Goal: Information Seeking & Learning: Learn about a topic

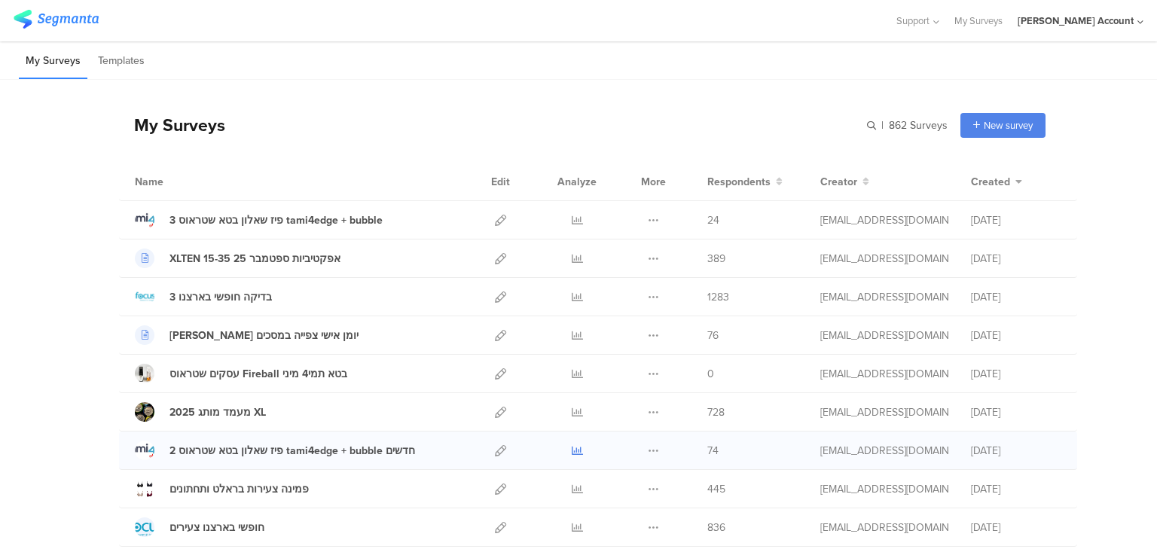
click at [572, 451] on icon at bounding box center [577, 450] width 11 height 11
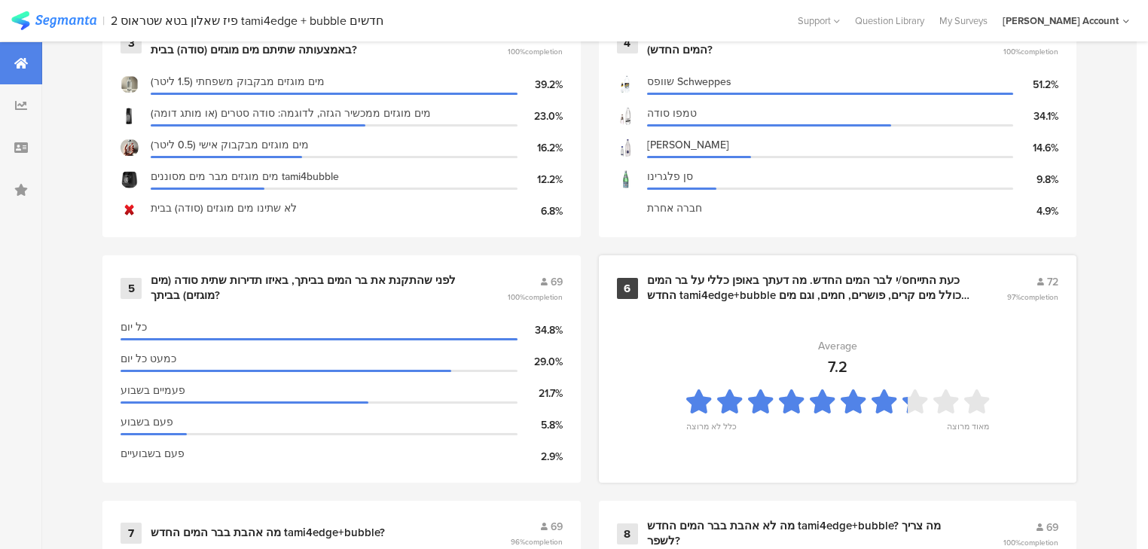
scroll to position [964, 0]
click at [669, 286] on div "כעת התייחס/י לבר המים החדש. מה דעתך באופן כללי על בר המים החדש tami4edge+bubble…" at bounding box center [809, 286] width 324 height 29
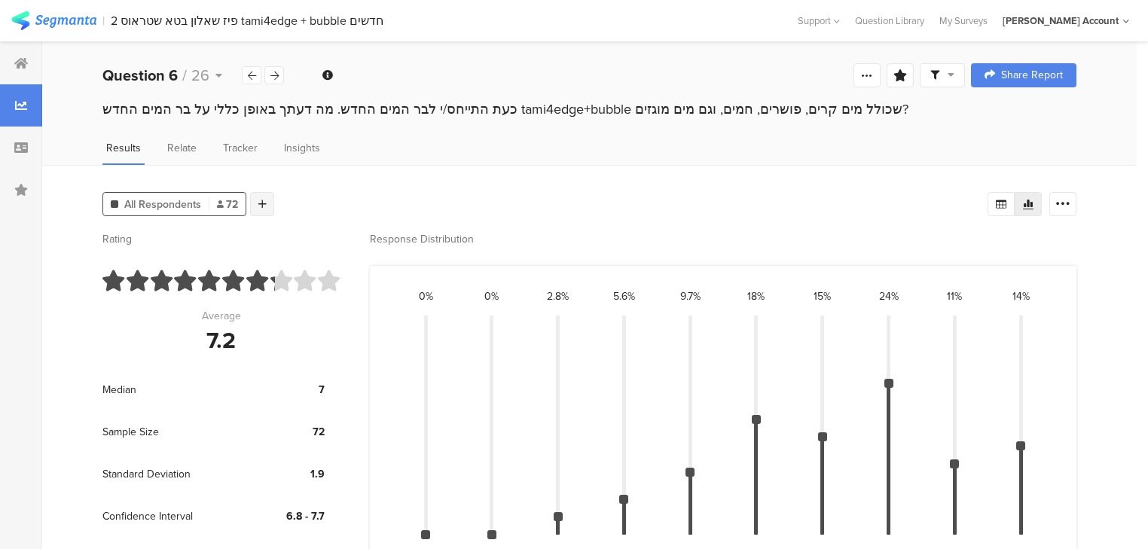
click at [258, 193] on div at bounding box center [262, 204] width 24 height 24
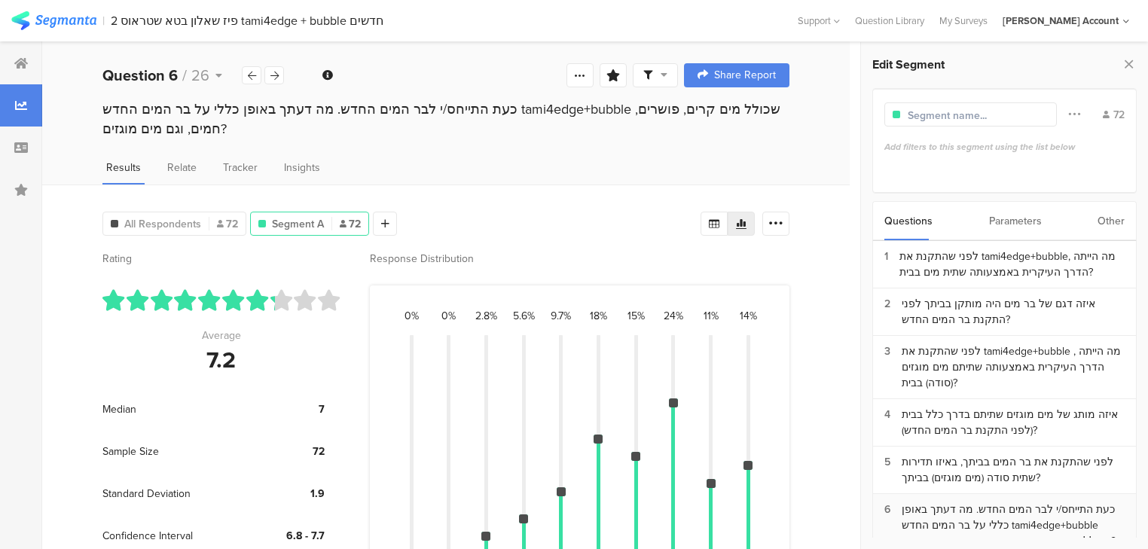
click at [964, 518] on div "כעת התייחס/י לבר המים החדש. מה דעתך באופן כללי על בר המים החדש tami4edge+bubble…" at bounding box center [1013, 525] width 223 height 47
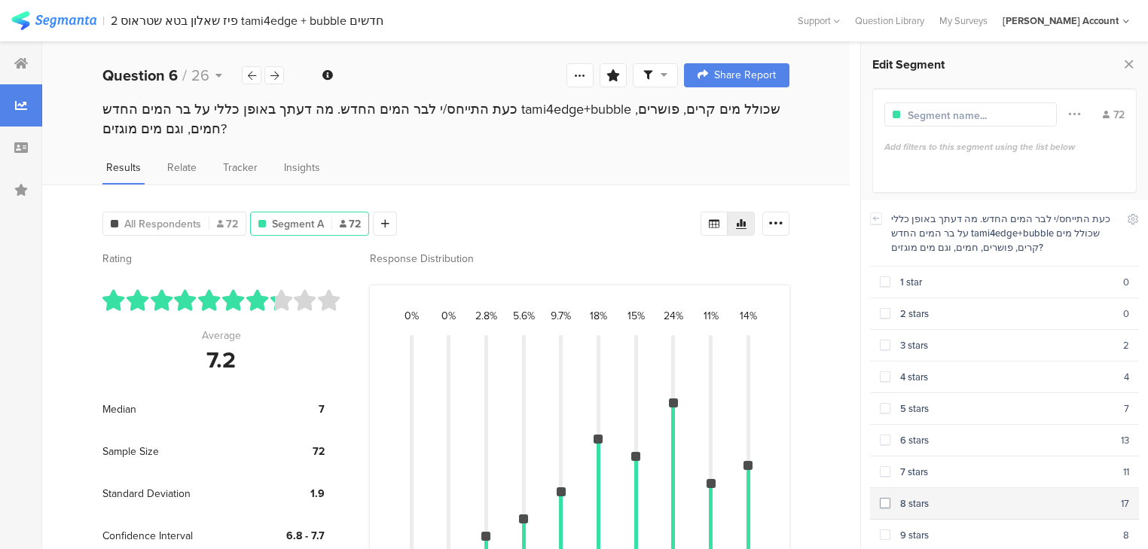
drag, startPoint x: 930, startPoint y: 470, endPoint x: 928, endPoint y: 489, distance: 19.0
click at [929, 470] on div "7 stars" at bounding box center [1006, 472] width 233 height 14
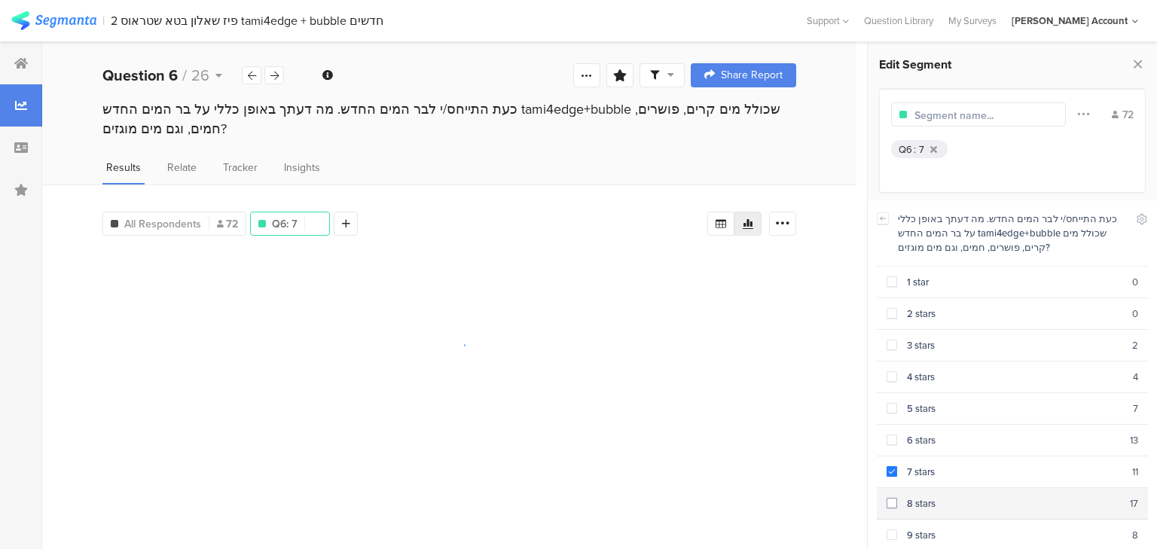
click at [930, 496] on div "8 stars" at bounding box center [1013, 503] width 233 height 14
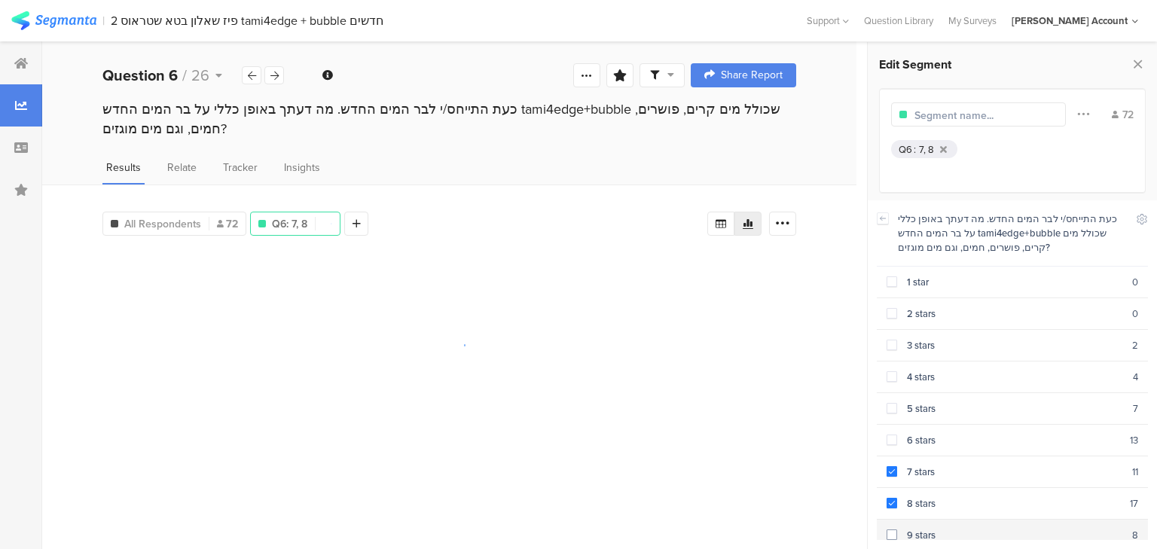
click at [928, 528] on div "9 stars" at bounding box center [1014, 535] width 235 height 14
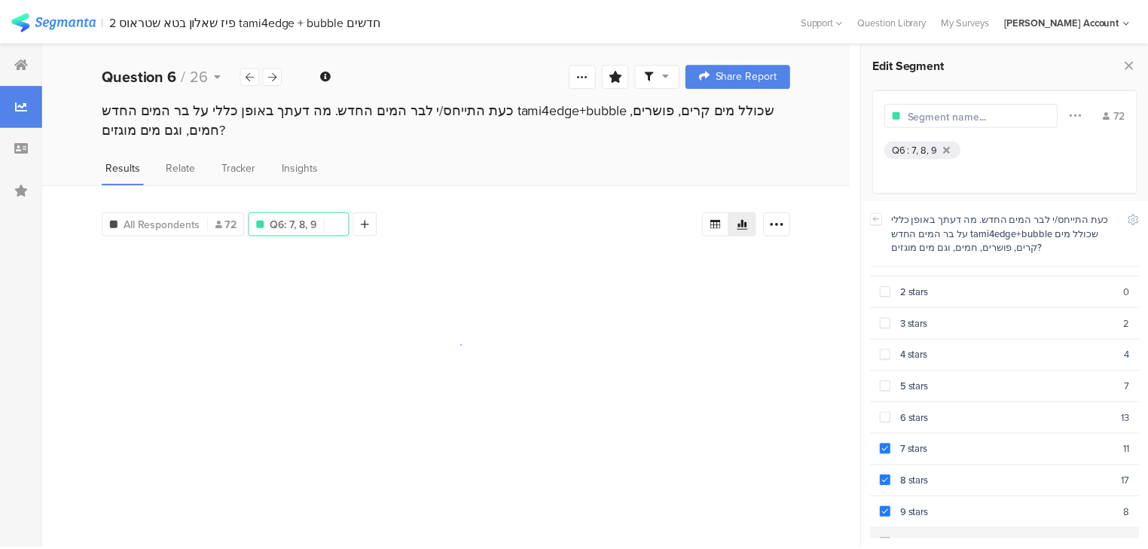
scroll to position [34, 0]
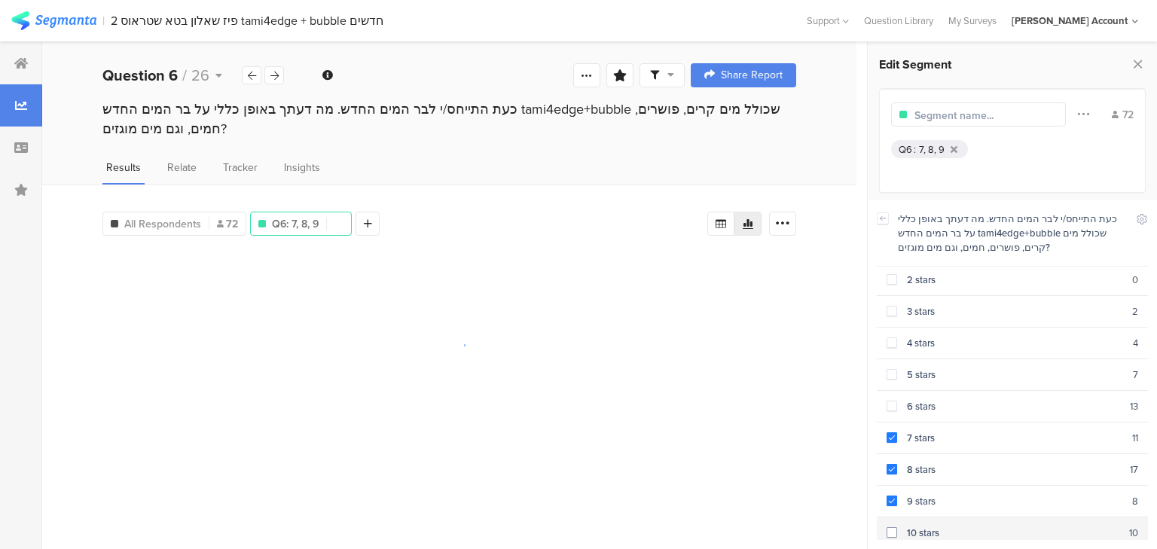
click at [924, 526] on div "10 stars" at bounding box center [1013, 533] width 232 height 14
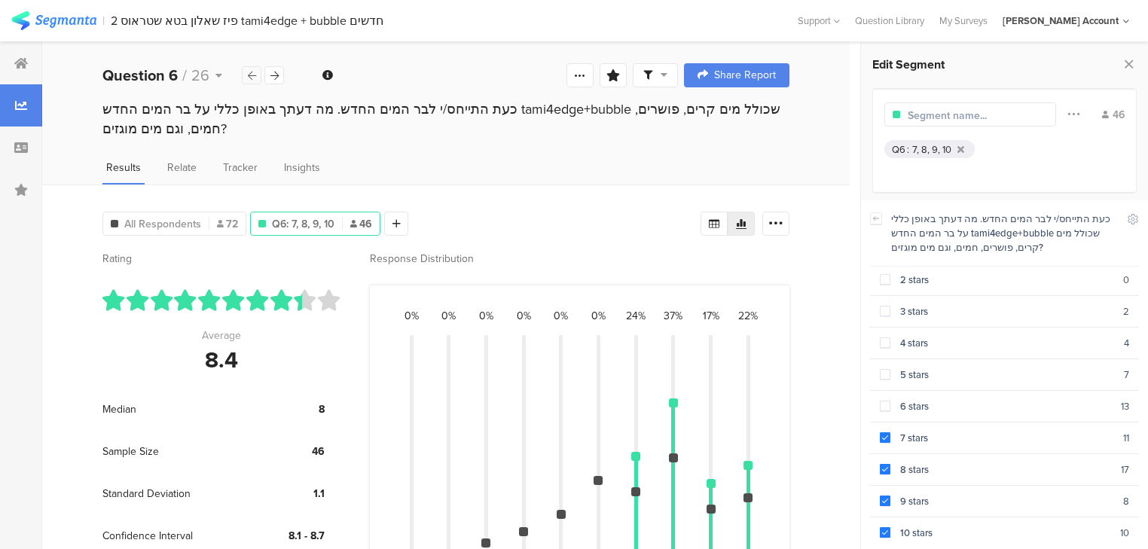
click at [249, 75] on icon at bounding box center [252, 76] width 8 height 10
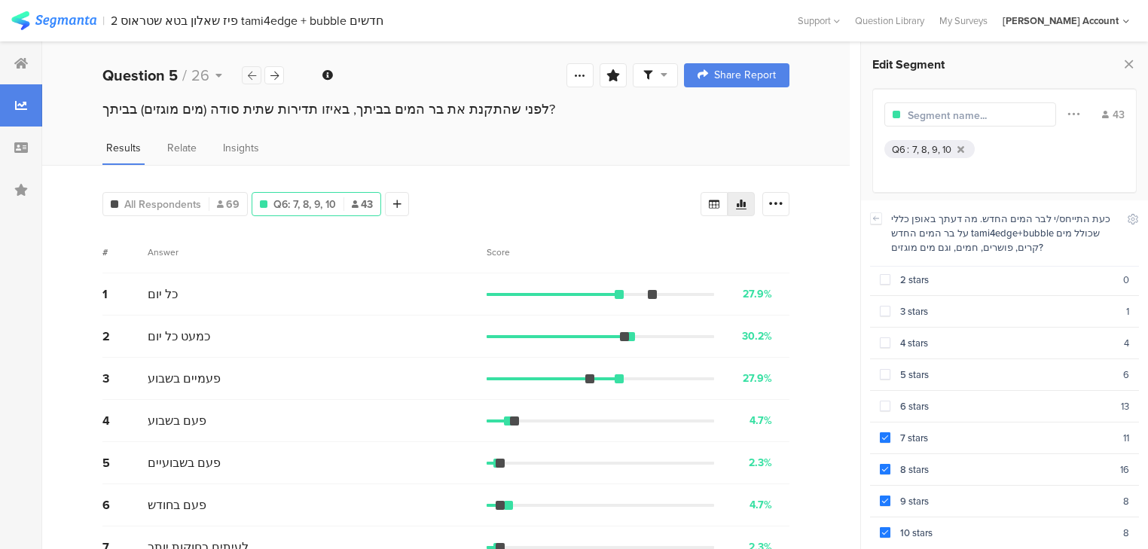
click at [249, 75] on icon at bounding box center [252, 76] width 8 height 10
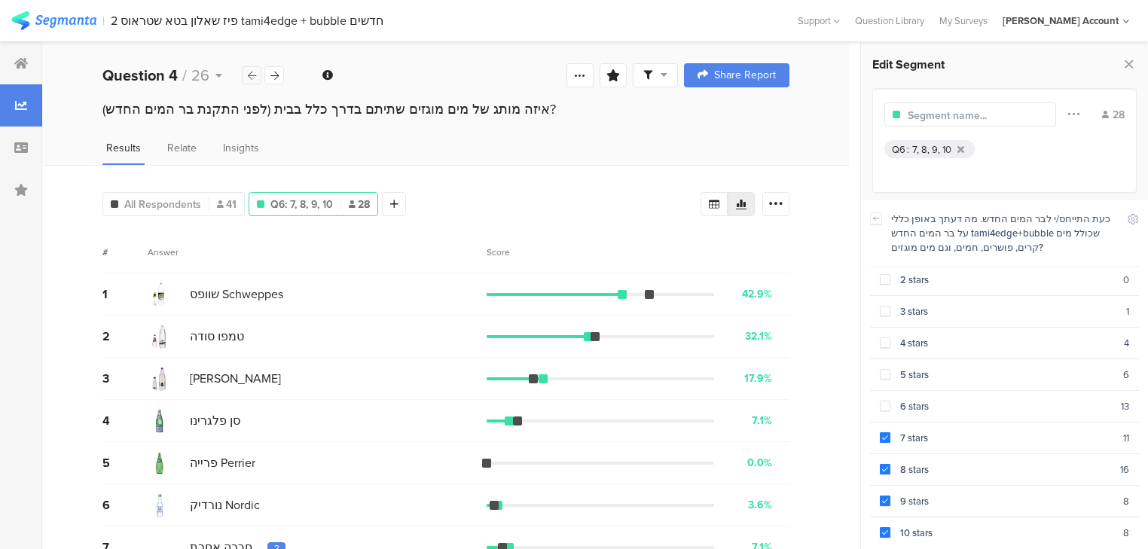
click at [249, 75] on icon at bounding box center [252, 76] width 8 height 10
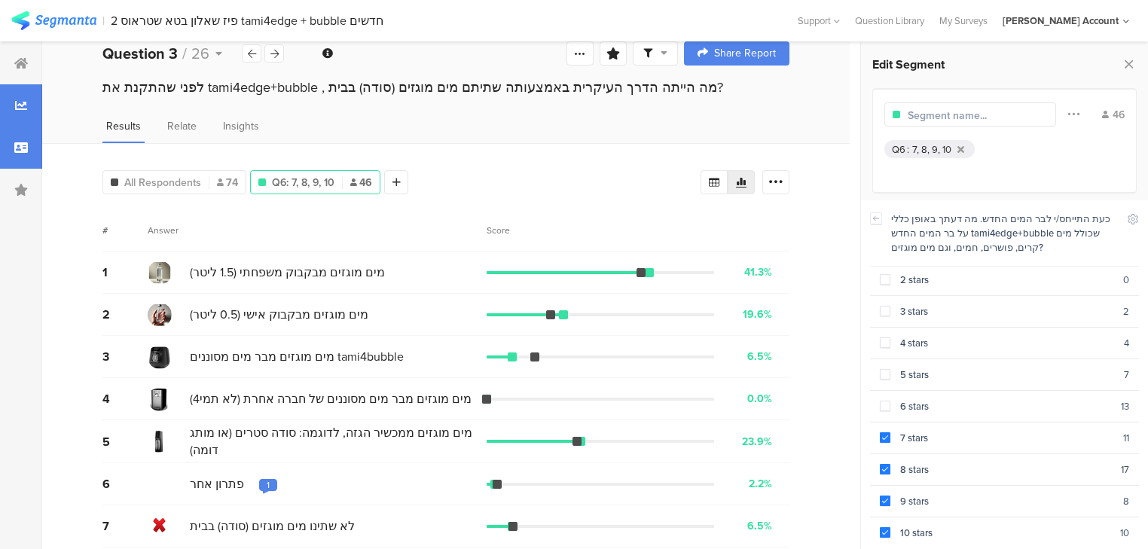
scroll to position [24, 0]
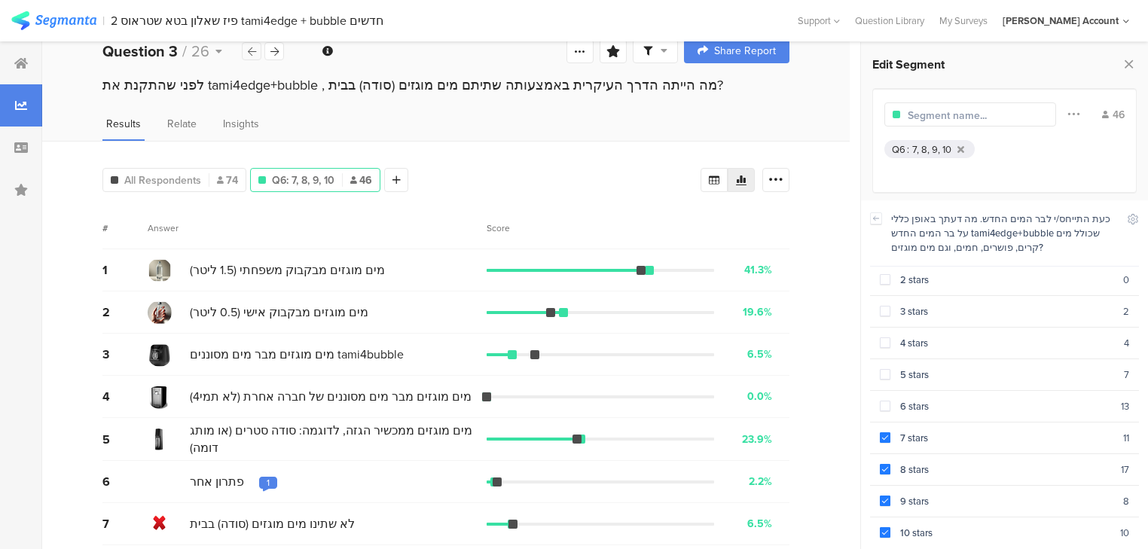
click at [251, 51] on icon at bounding box center [252, 52] width 8 height 10
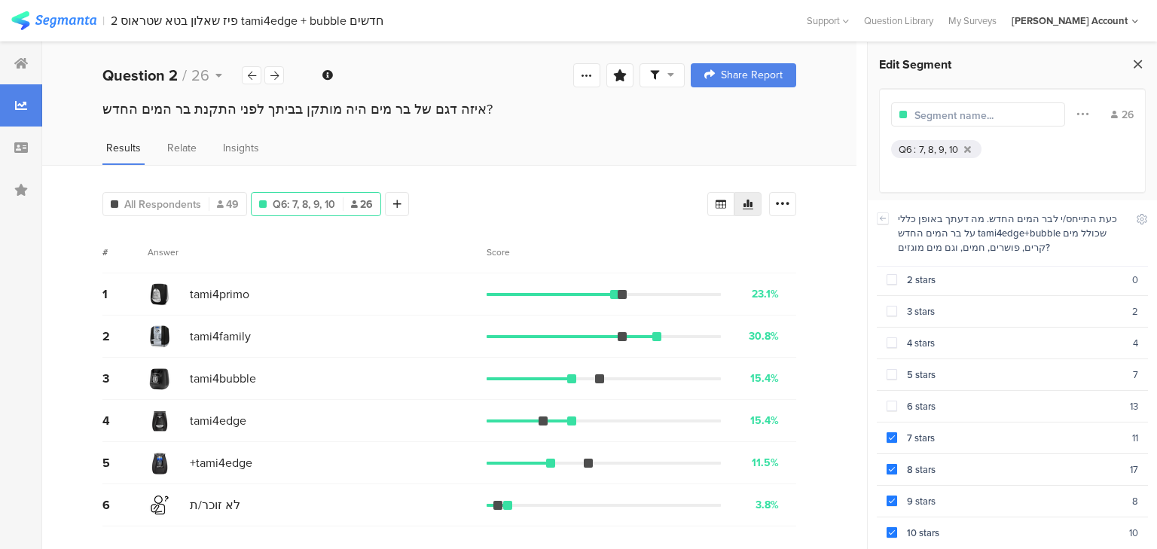
click at [1139, 67] on icon at bounding box center [1138, 63] width 16 height 21
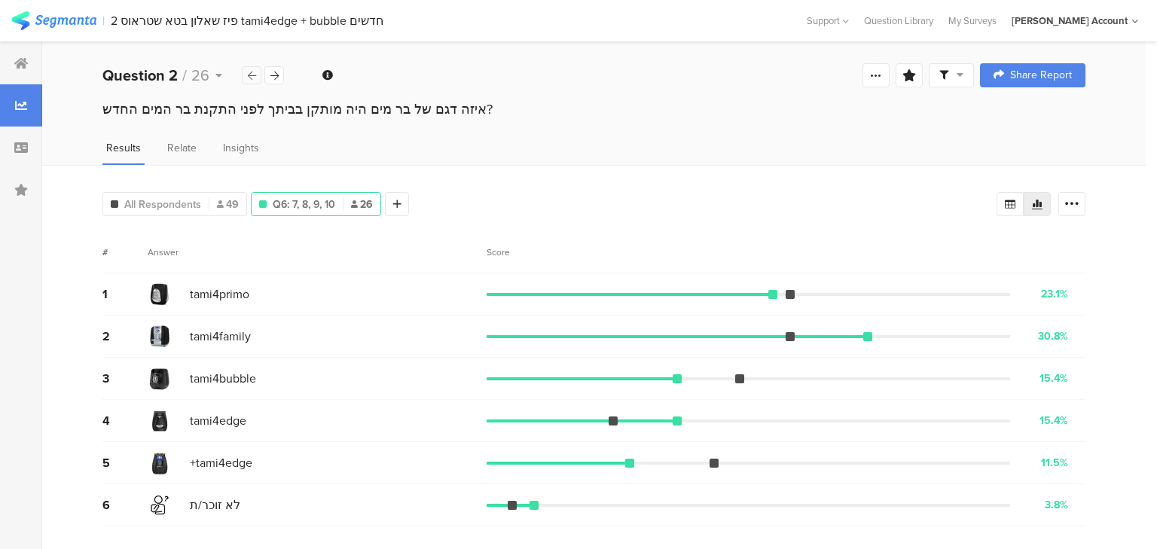
click at [255, 78] on icon at bounding box center [252, 76] width 8 height 10
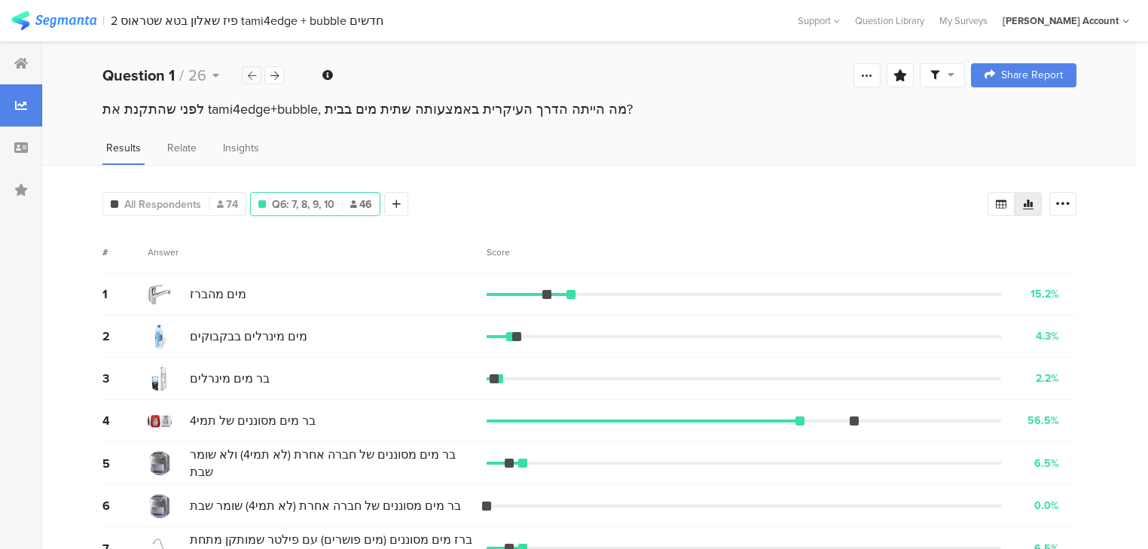
click at [255, 78] on icon at bounding box center [252, 76] width 8 height 10
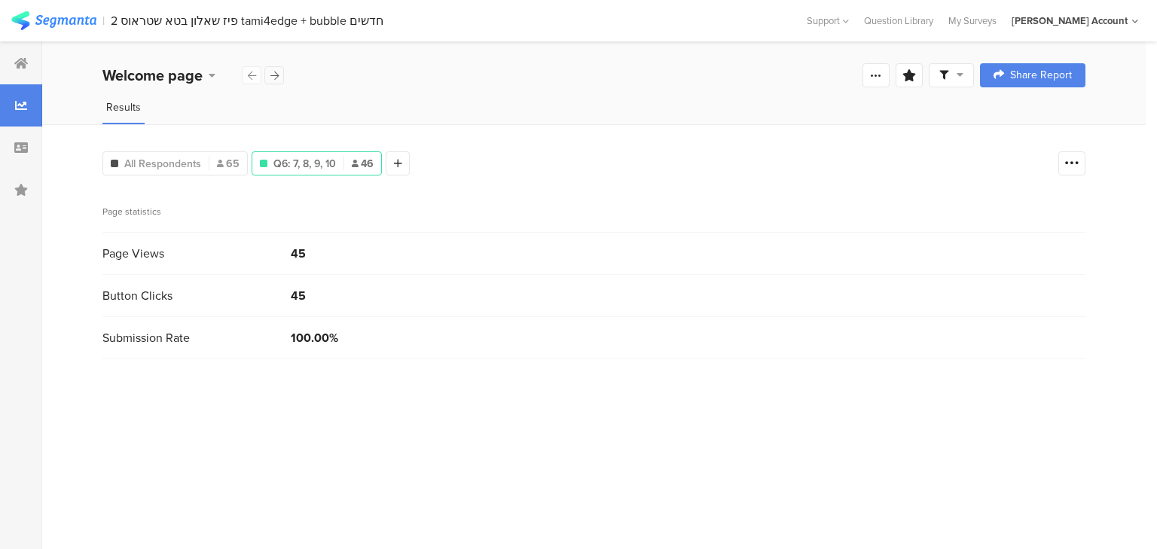
click at [273, 76] on icon at bounding box center [274, 76] width 8 height 10
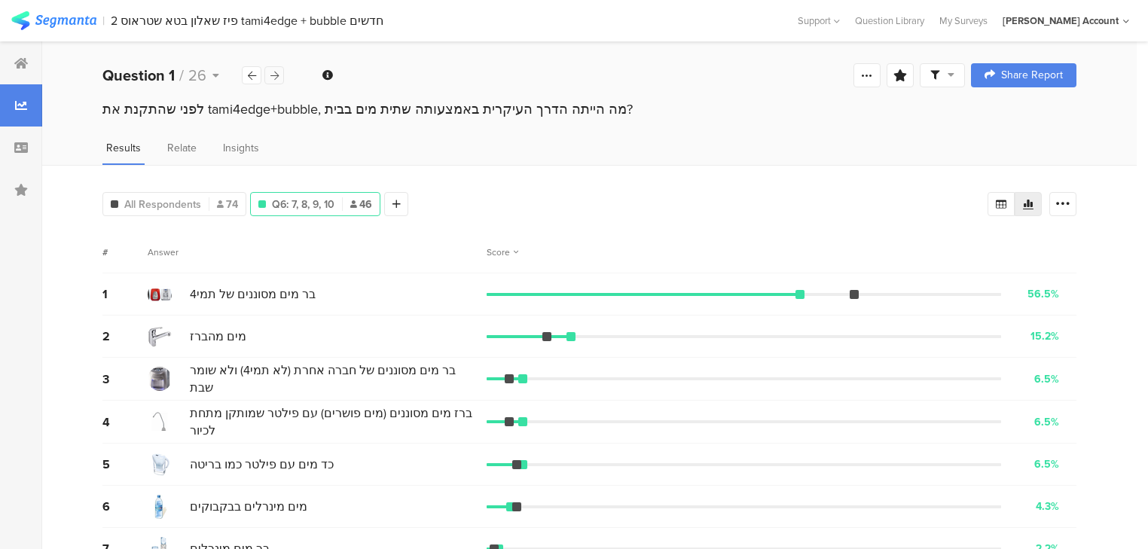
click at [273, 76] on icon at bounding box center [274, 76] width 8 height 10
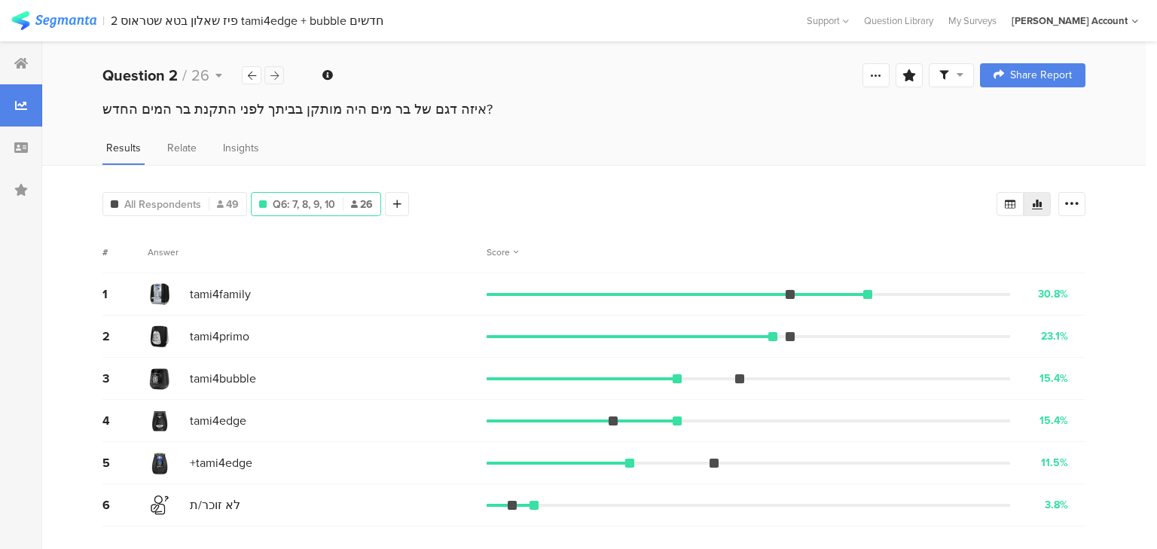
click at [274, 75] on icon at bounding box center [274, 76] width 8 height 10
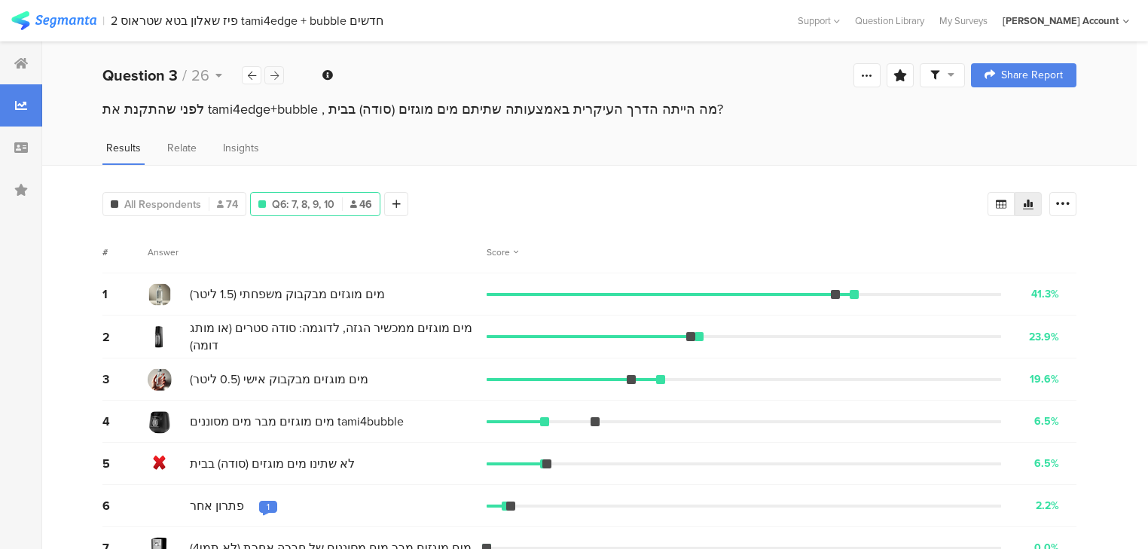
click at [274, 74] on icon at bounding box center [274, 76] width 8 height 10
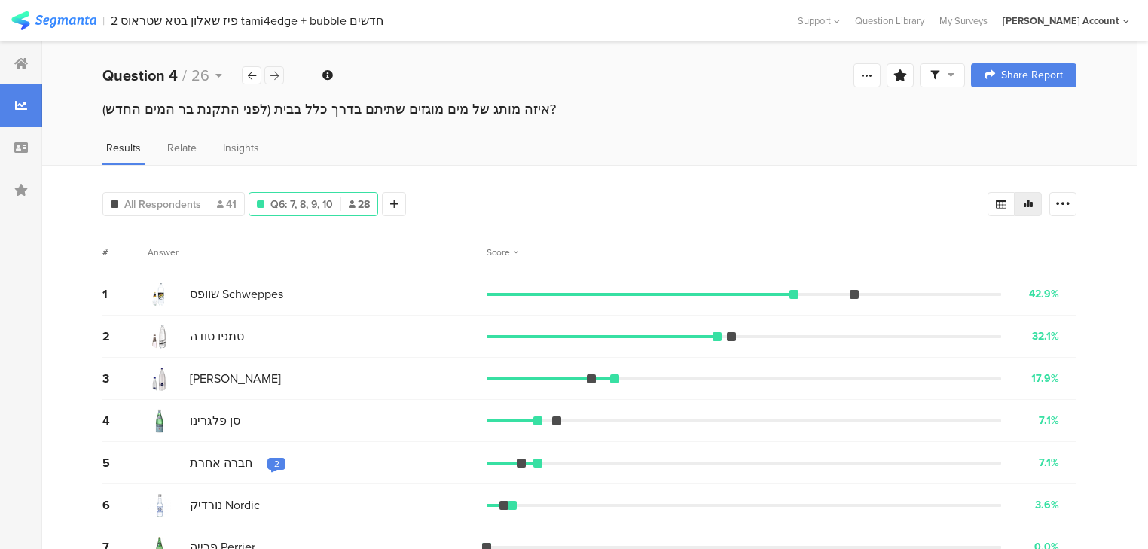
click at [274, 74] on icon at bounding box center [274, 76] width 8 height 10
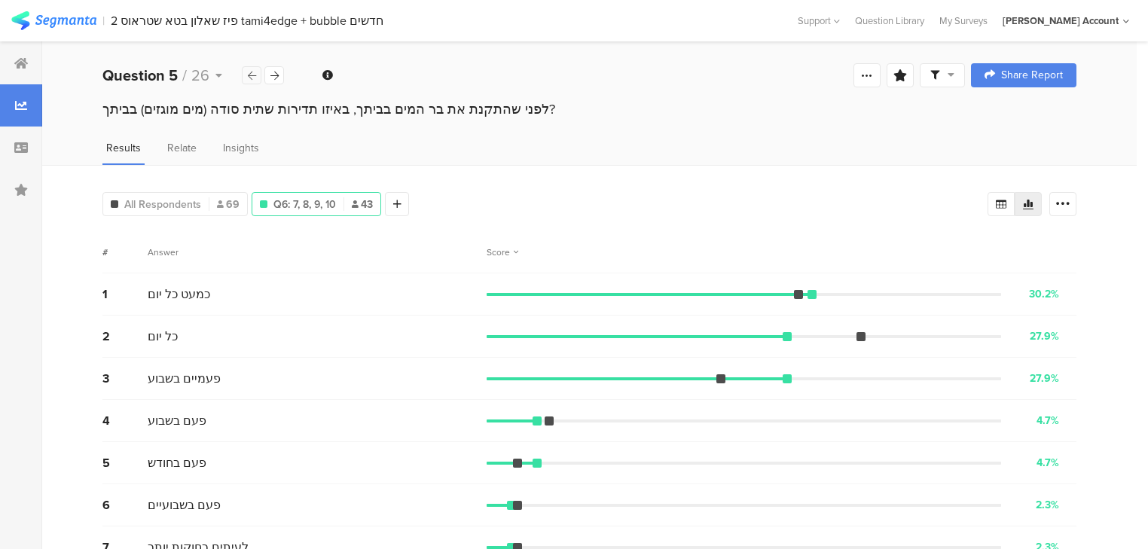
click at [254, 74] on icon at bounding box center [252, 76] width 8 height 10
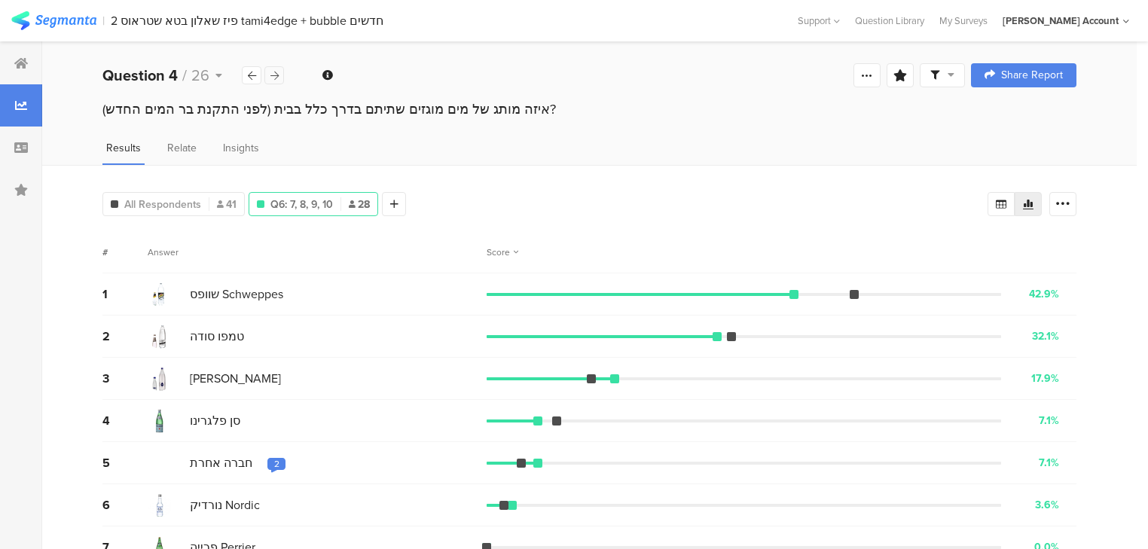
click at [270, 72] on icon at bounding box center [274, 76] width 8 height 10
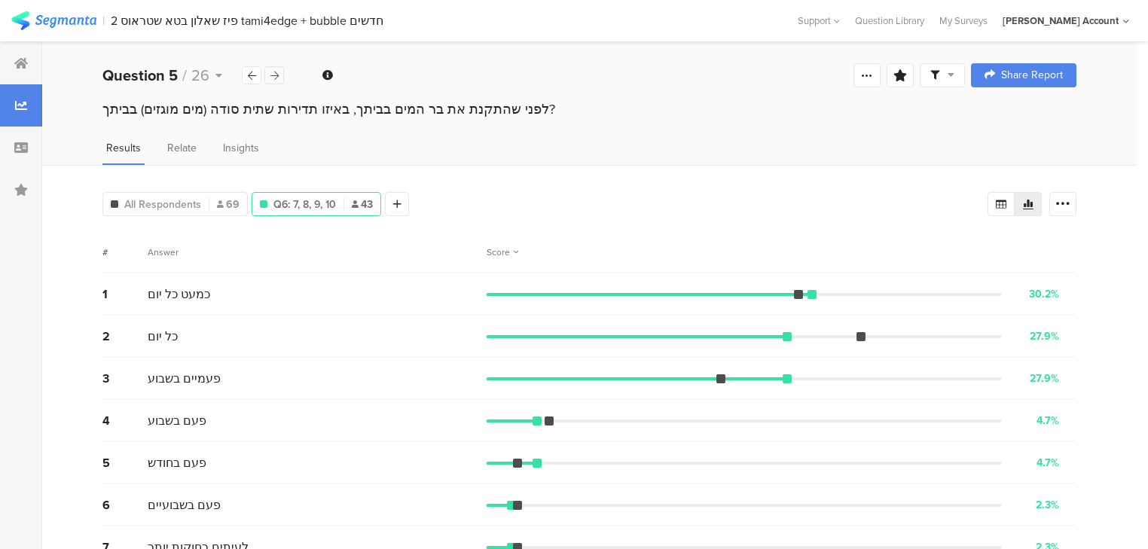
click at [277, 77] on icon at bounding box center [274, 76] width 8 height 10
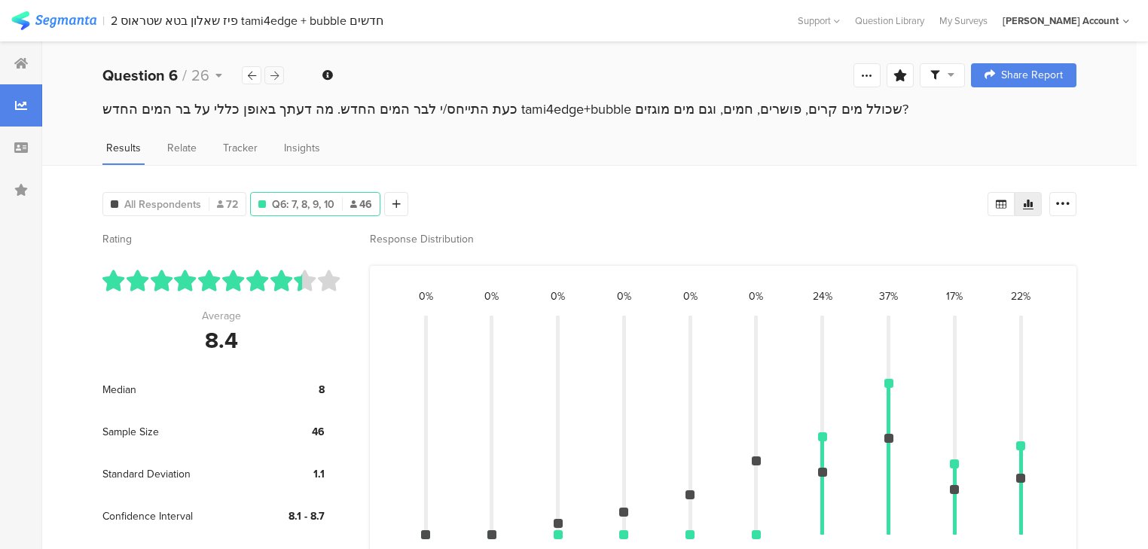
click at [277, 76] on icon at bounding box center [274, 76] width 8 height 10
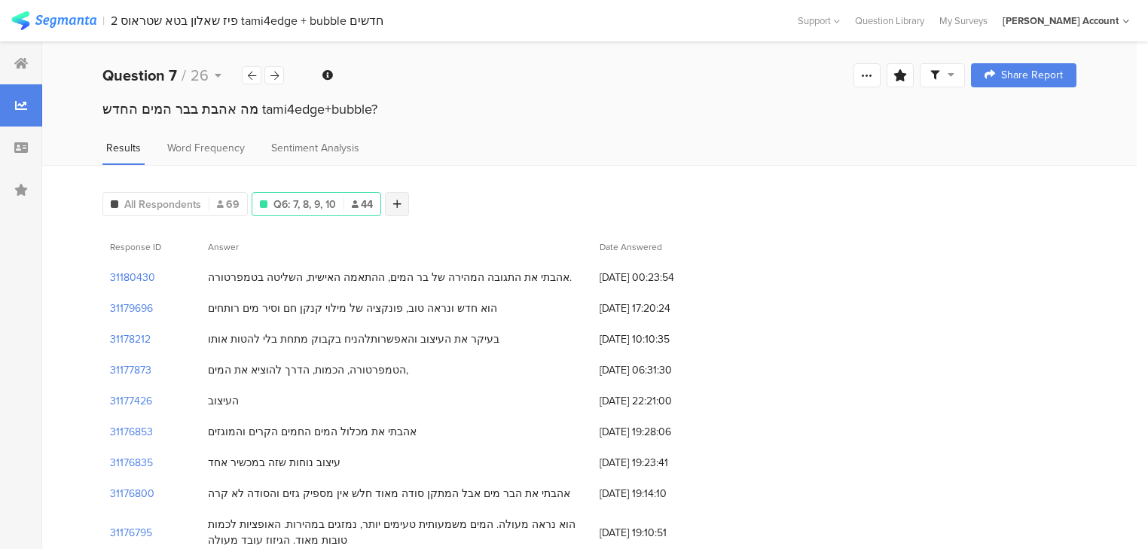
click at [395, 200] on icon at bounding box center [397, 204] width 8 height 11
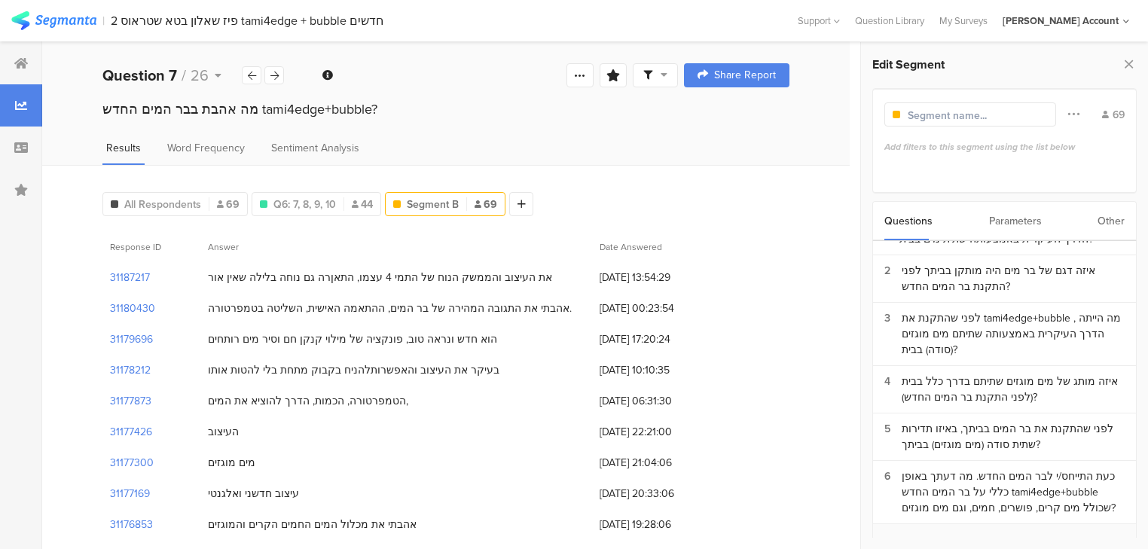
scroll to position [60, 0]
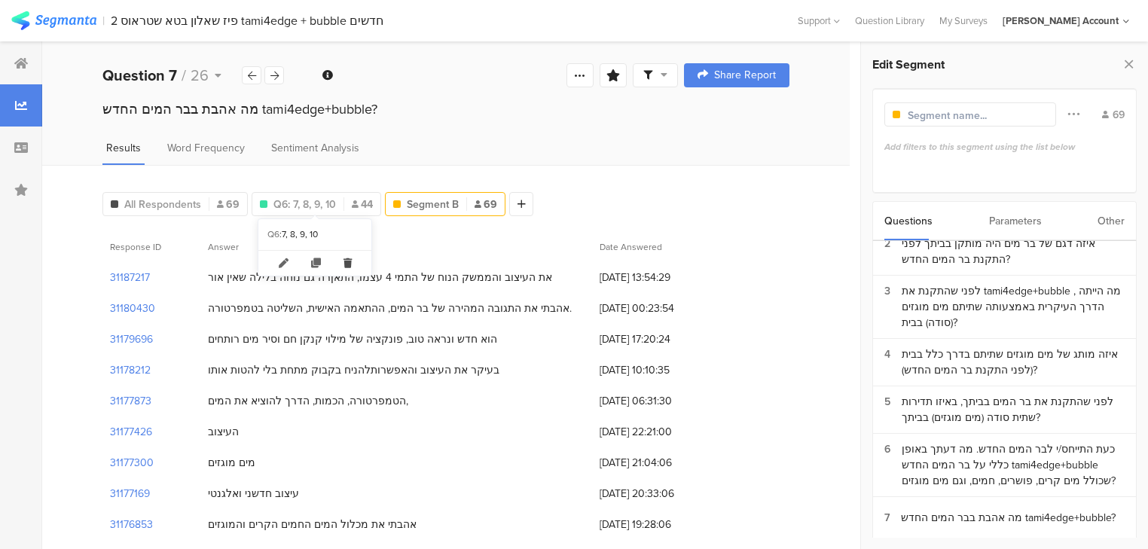
click at [347, 254] on icon at bounding box center [347, 263] width 31 height 25
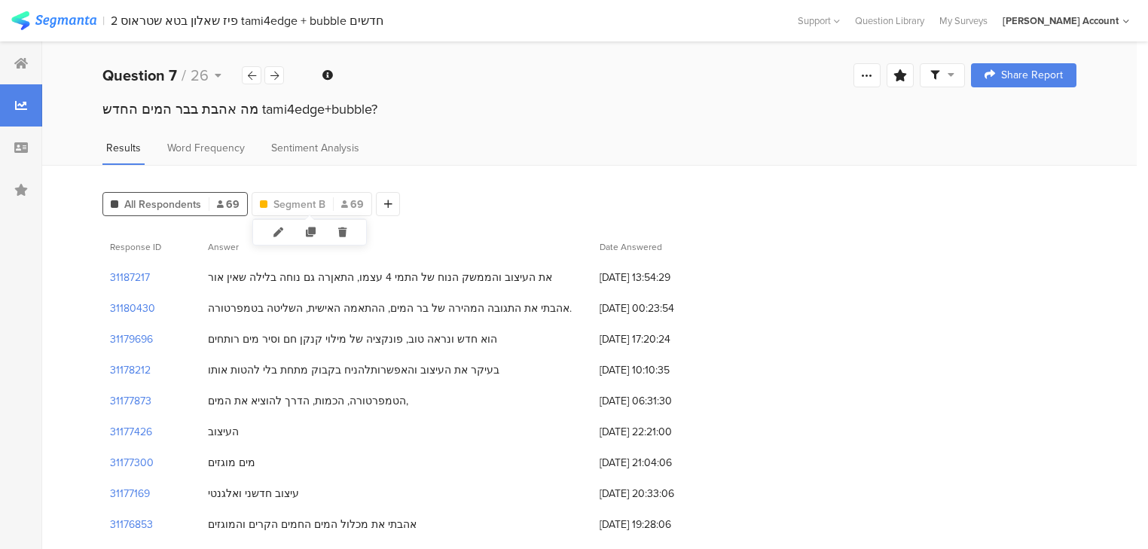
click at [342, 231] on icon at bounding box center [342, 232] width 31 height 25
click at [254, 71] on icon at bounding box center [252, 76] width 8 height 10
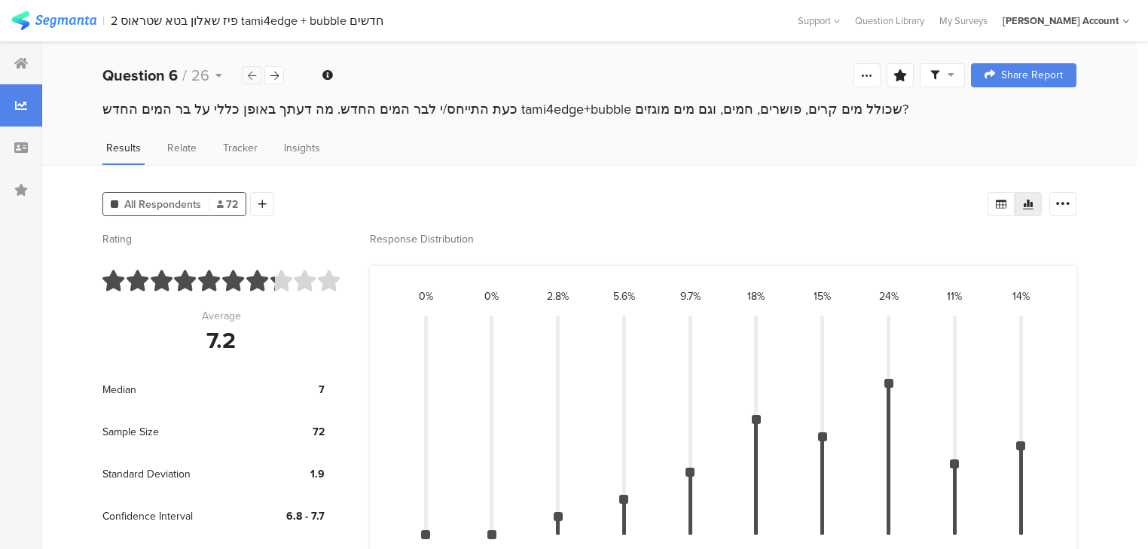
click at [254, 71] on icon at bounding box center [252, 76] width 8 height 10
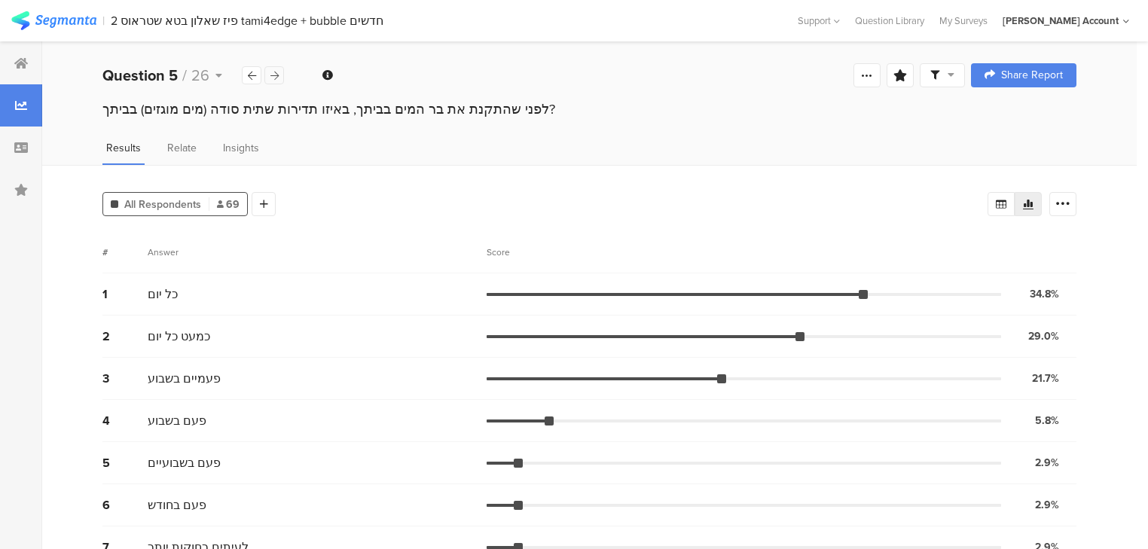
click at [270, 74] on icon at bounding box center [274, 76] width 8 height 10
